Goal: Information Seeking & Learning: Learn about a topic

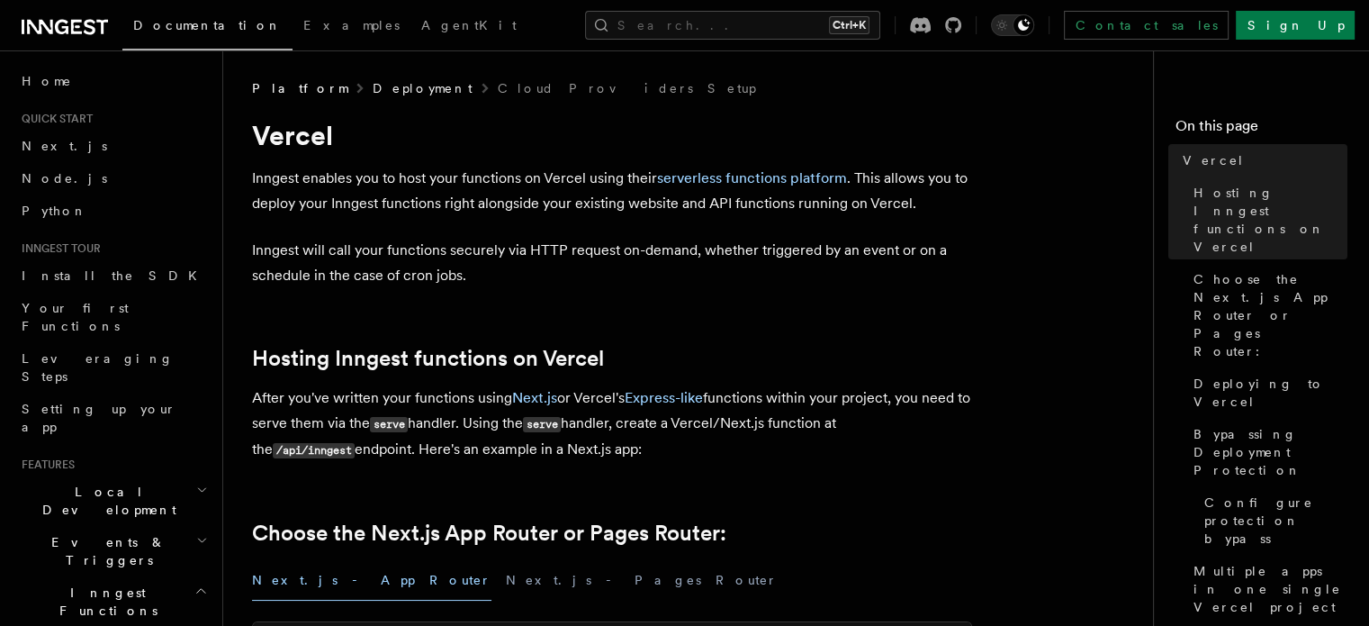
click at [373, 86] on link "Deployment" at bounding box center [423, 88] width 100 height 18
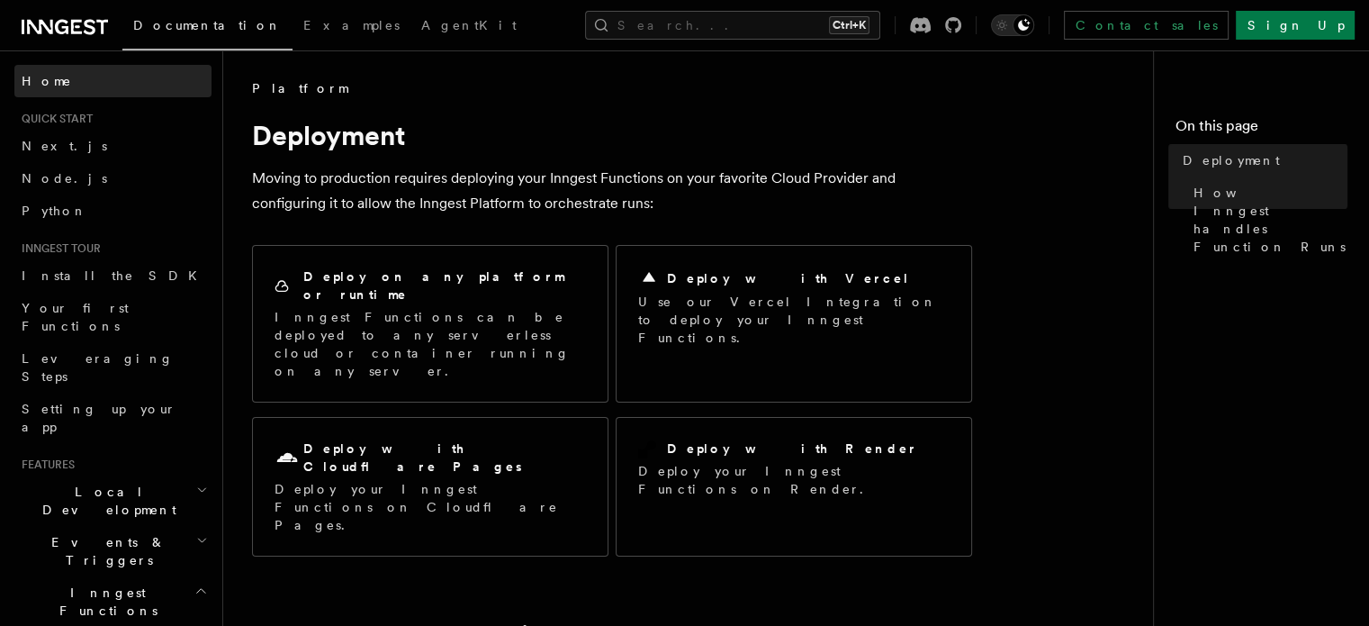
click at [54, 80] on span "Home" at bounding box center [47, 81] width 50 height 18
